Goal: Download file/media

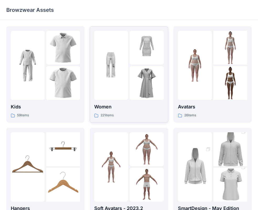
click at [136, 64] on div at bounding box center [147, 48] width 34 height 34
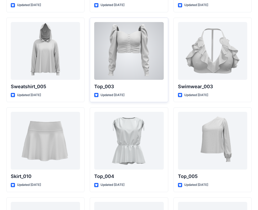
scroll to position [2642, 0]
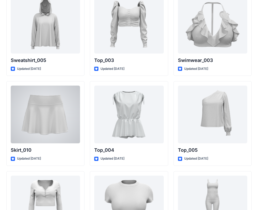
click at [53, 124] on div at bounding box center [45, 115] width 69 height 58
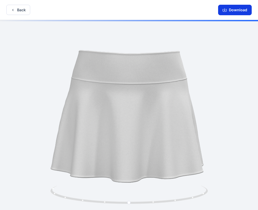
click at [233, 8] on button "Download" at bounding box center [235, 10] width 34 height 10
